Goal: Find specific page/section: Find specific page/section

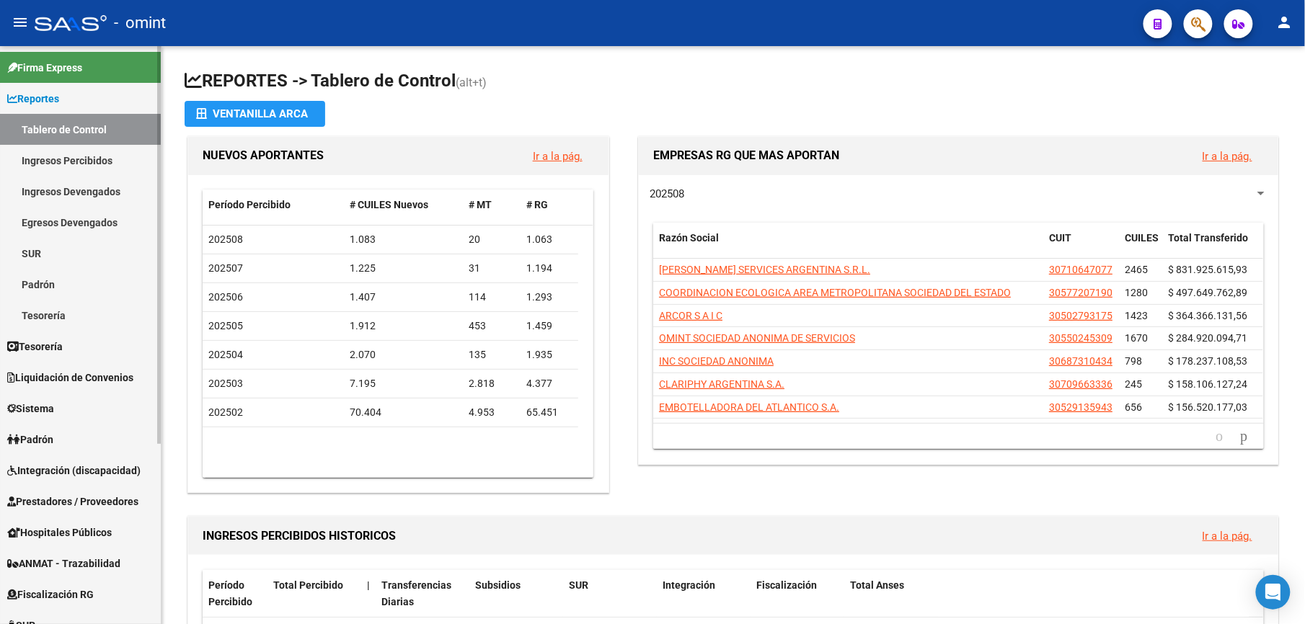
click at [76, 438] on link "Padrón" at bounding box center [80, 439] width 161 height 31
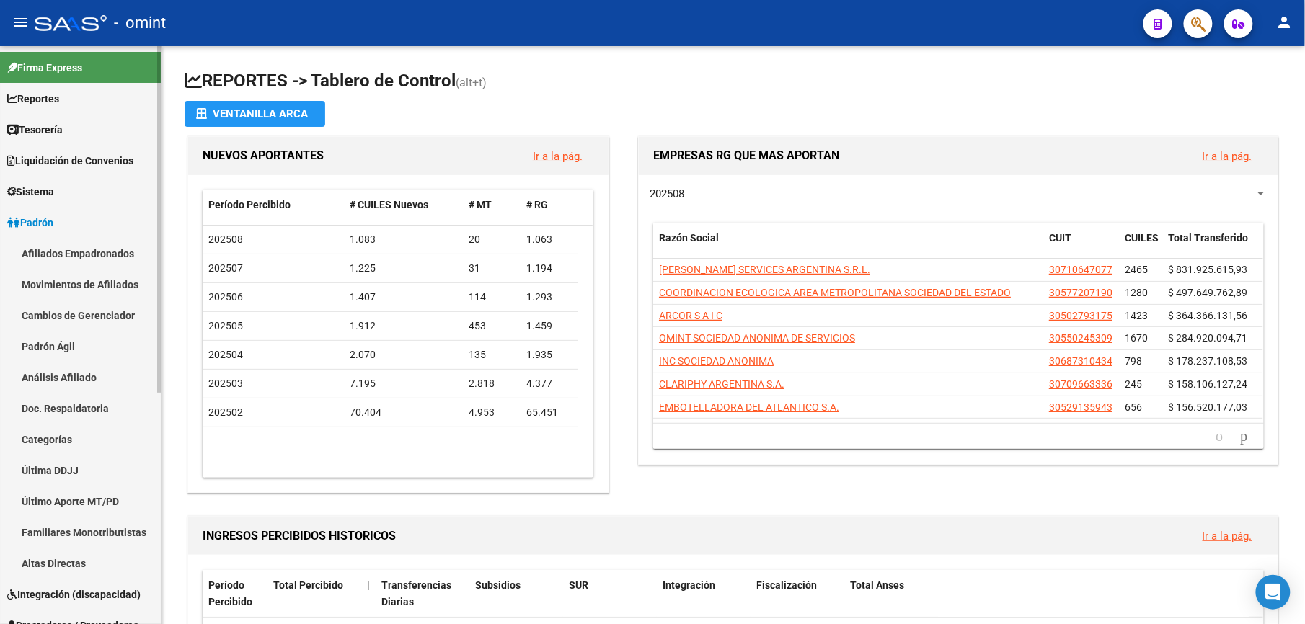
click at [84, 266] on link "Afiliados Empadronados" at bounding box center [80, 253] width 161 height 31
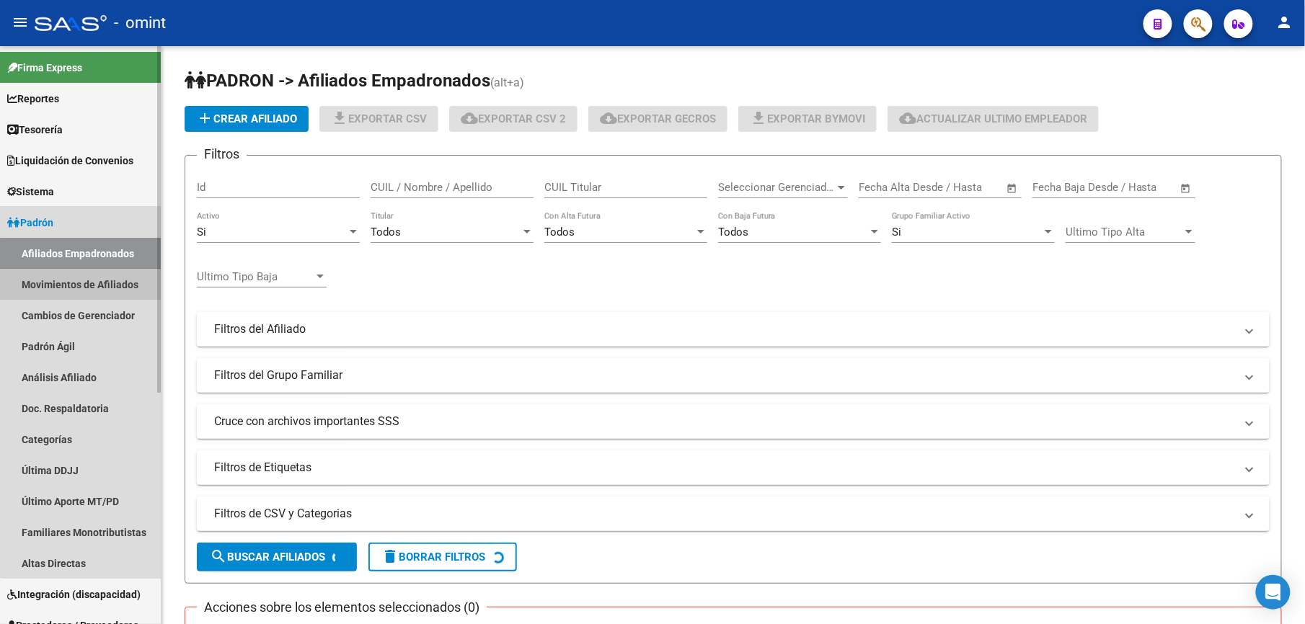
click at [81, 286] on link "Movimientos de Afiliados" at bounding box center [80, 284] width 161 height 31
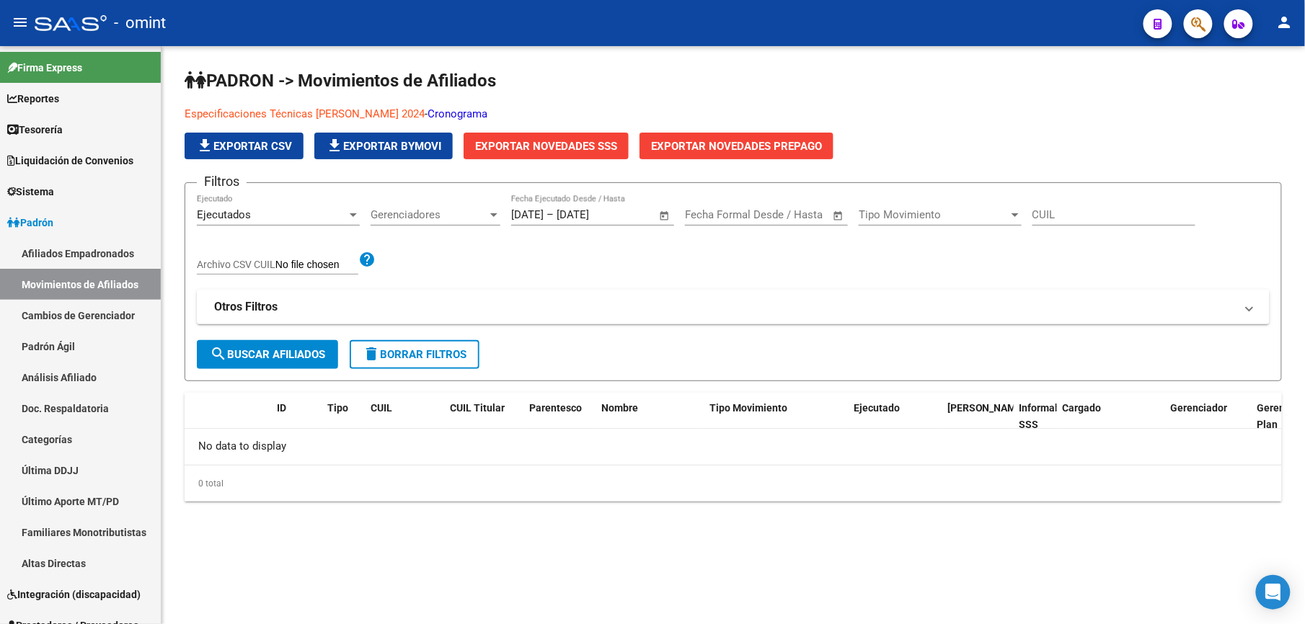
click at [471, 108] on link "Cronograma" at bounding box center [457, 113] width 60 height 13
